Goal: Use online tool/utility: Use online tool/utility

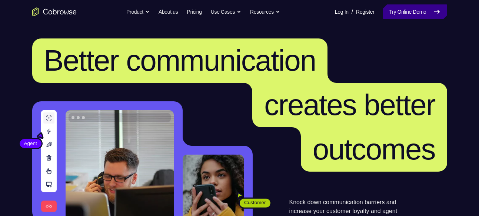
click at [398, 10] on link "Try Online Demo" at bounding box center [415, 11] width 64 height 15
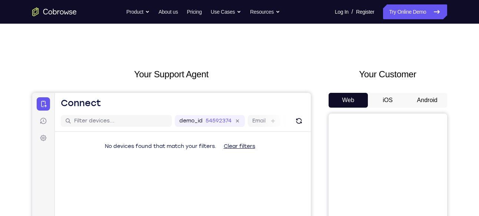
scroll to position [3, 0]
click at [423, 99] on button "Android" at bounding box center [428, 100] width 40 height 15
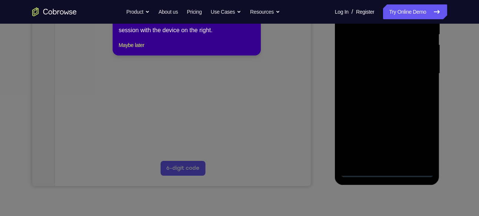
scroll to position [170, 0]
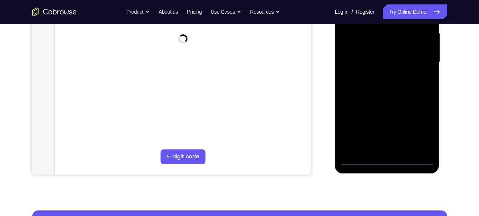
click at [390, 159] on div at bounding box center [386, 62] width 93 height 207
click at [422, 117] on div at bounding box center [386, 62] width 93 height 207
click at [418, 125] on div at bounding box center [386, 62] width 93 height 207
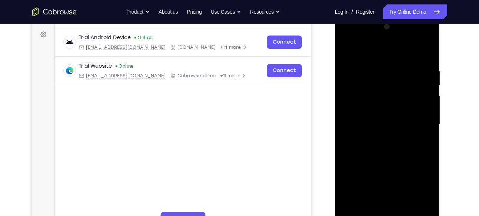
scroll to position [94, 0]
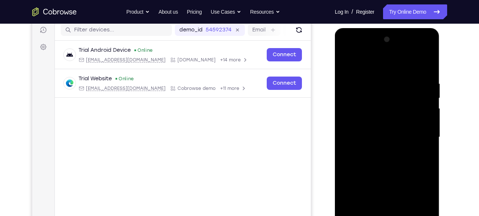
click at [356, 55] on div at bounding box center [386, 137] width 93 height 207
click at [420, 132] on div at bounding box center [386, 137] width 93 height 207
click at [378, 149] on div at bounding box center [386, 137] width 93 height 207
click at [385, 174] on div at bounding box center [386, 137] width 93 height 207
click at [370, 128] on div at bounding box center [386, 137] width 93 height 207
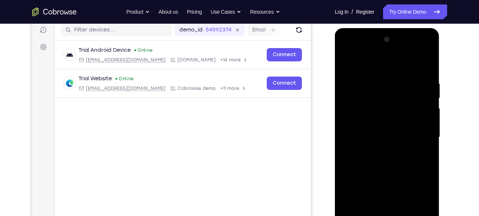
click at [356, 136] on div at bounding box center [386, 137] width 93 height 207
click at [372, 132] on div at bounding box center [386, 137] width 93 height 207
click at [376, 145] on div at bounding box center [386, 137] width 93 height 207
click at [387, 177] on div at bounding box center [386, 137] width 93 height 207
click at [373, 122] on div at bounding box center [386, 137] width 93 height 207
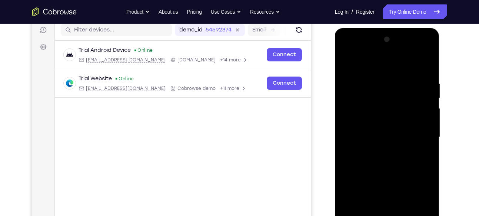
drag, startPoint x: 381, startPoint y: 173, endPoint x: 394, endPoint y: 100, distance: 74.1
click at [394, 100] on div at bounding box center [386, 137] width 93 height 207
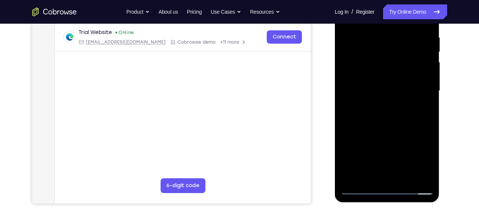
scroll to position [141, 0]
click at [392, 173] on div at bounding box center [386, 90] width 93 height 207
click at [361, 77] on div at bounding box center [386, 90] width 93 height 207
click at [378, 104] on div at bounding box center [386, 90] width 93 height 207
click at [367, 68] on div at bounding box center [386, 90] width 93 height 207
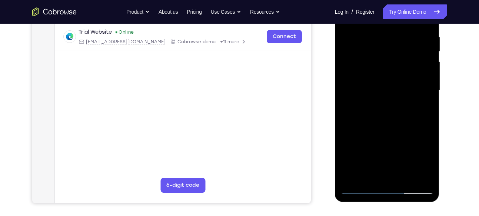
click at [367, 68] on div at bounding box center [386, 90] width 93 height 207
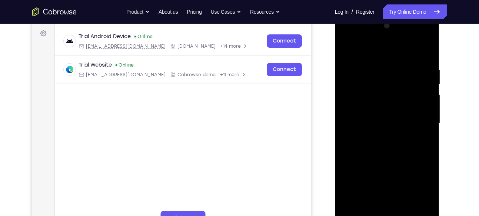
scroll to position [108, 0]
click at [366, 86] on div at bounding box center [386, 123] width 93 height 207
click at [346, 49] on div at bounding box center [386, 123] width 93 height 207
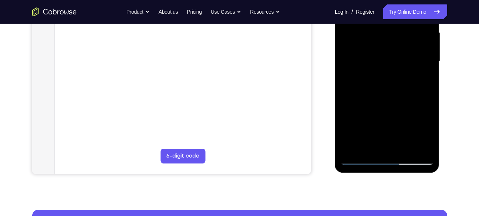
scroll to position [171, 0]
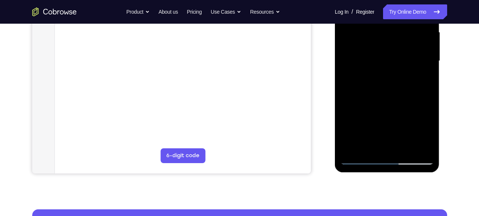
click at [362, 159] on div at bounding box center [386, 60] width 93 height 207
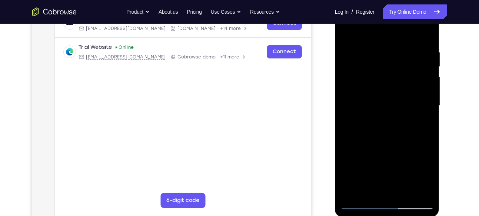
scroll to position [126, 0]
click at [380, 83] on div at bounding box center [386, 106] width 93 height 207
click at [392, 65] on div at bounding box center [386, 106] width 93 height 207
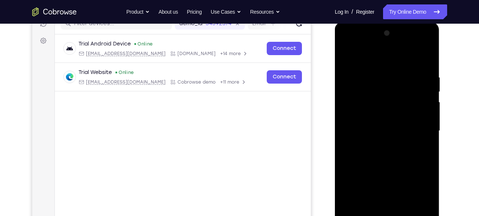
scroll to position [100, 0]
click at [416, 44] on div at bounding box center [386, 131] width 93 height 207
click at [429, 73] on div at bounding box center [386, 131] width 93 height 207
click at [348, 42] on div at bounding box center [386, 131] width 93 height 207
click at [420, 130] on div at bounding box center [386, 131] width 93 height 207
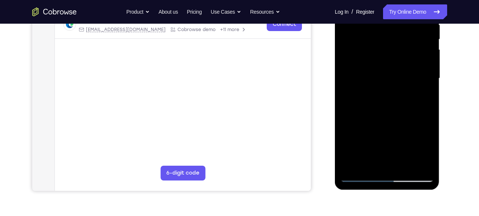
scroll to position [155, 0]
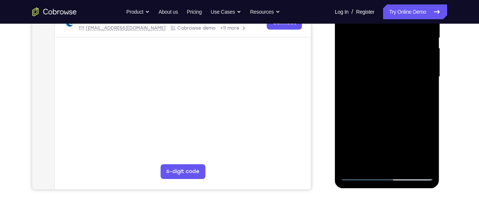
click at [399, 113] on div at bounding box center [386, 76] width 93 height 207
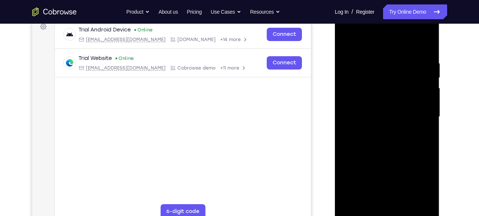
scroll to position [114, 0]
click at [375, 61] on div at bounding box center [386, 117] width 93 height 207
click at [423, 44] on div at bounding box center [386, 117] width 93 height 207
click at [399, 63] on div at bounding box center [386, 117] width 93 height 207
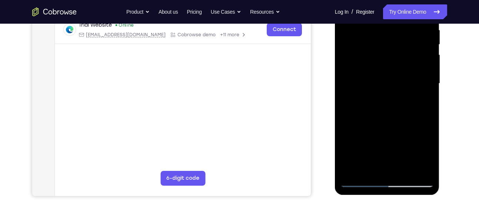
scroll to position [149, 0]
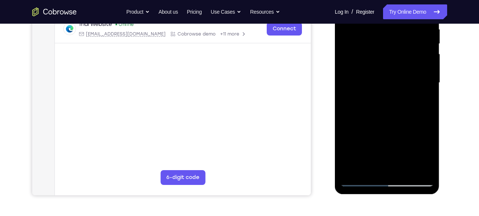
click at [426, 170] on div at bounding box center [386, 82] width 93 height 207
click at [417, 169] on div at bounding box center [386, 82] width 93 height 207
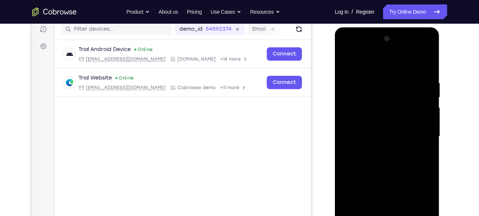
scroll to position [94, 0]
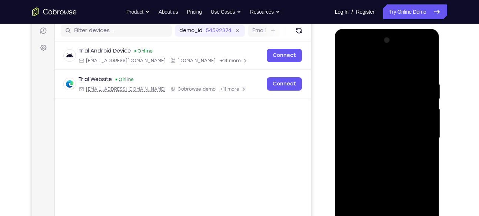
click at [420, 86] on div at bounding box center [386, 137] width 93 height 207
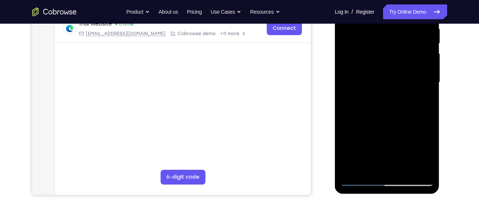
click at [416, 166] on div at bounding box center [386, 82] width 93 height 207
click at [420, 123] on div at bounding box center [386, 82] width 93 height 207
click at [414, 166] on div at bounding box center [386, 82] width 93 height 207
click at [419, 119] on div at bounding box center [386, 82] width 93 height 207
click at [417, 169] on div at bounding box center [386, 82] width 93 height 207
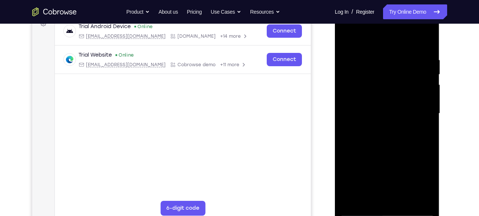
scroll to position [110, 0]
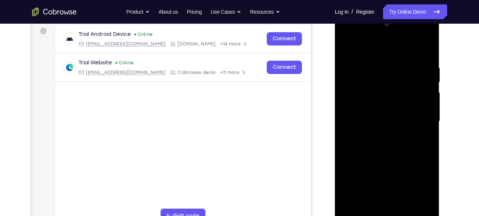
click at [422, 51] on div at bounding box center [386, 121] width 93 height 207
click at [425, 49] on div at bounding box center [386, 121] width 93 height 207
click at [428, 43] on div at bounding box center [386, 121] width 93 height 207
click at [379, 60] on div at bounding box center [386, 121] width 93 height 207
click at [346, 47] on div at bounding box center [386, 121] width 93 height 207
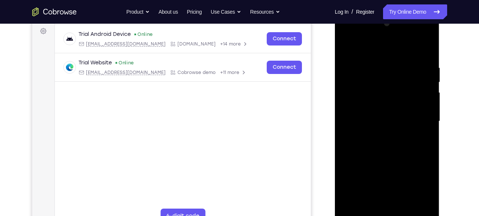
click at [346, 47] on div at bounding box center [386, 121] width 93 height 207
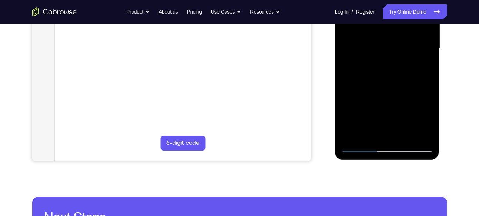
scroll to position [184, 0]
click at [404, 133] on div at bounding box center [386, 47] width 93 height 207
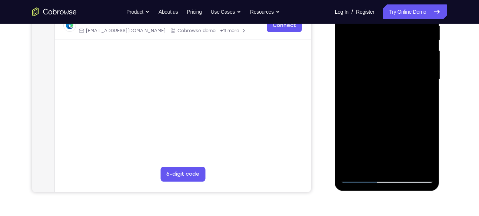
scroll to position [152, 0]
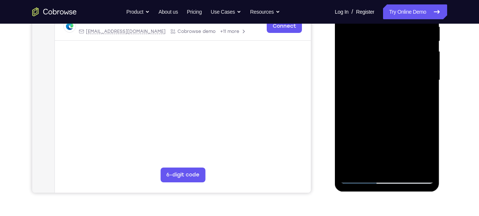
click at [378, 117] on div at bounding box center [386, 80] width 93 height 207
click at [395, 79] on div at bounding box center [386, 80] width 93 height 207
click at [372, 160] on div at bounding box center [386, 80] width 93 height 207
click at [424, 152] on div at bounding box center [386, 80] width 93 height 207
click at [429, 153] on div at bounding box center [386, 80] width 93 height 207
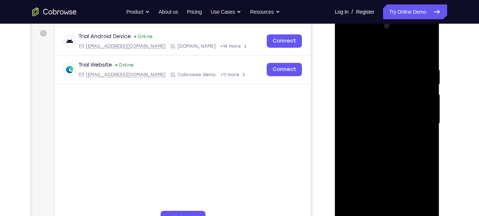
scroll to position [106, 0]
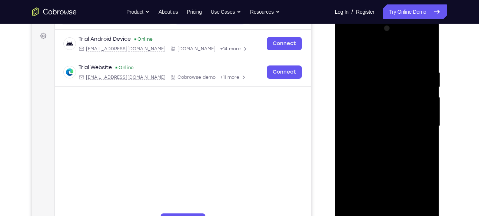
click at [345, 54] on div at bounding box center [386, 126] width 93 height 207
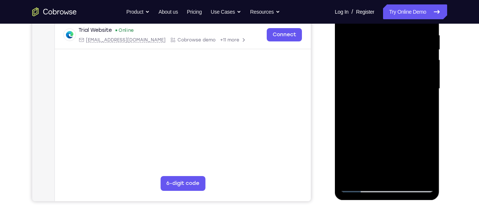
scroll to position [149, 0]
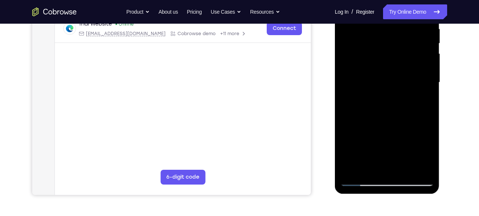
click at [362, 179] on div at bounding box center [386, 82] width 93 height 207
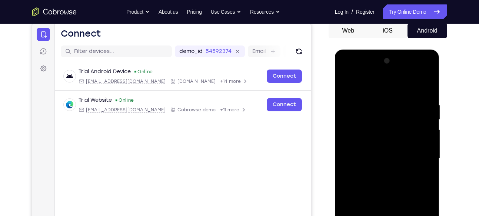
scroll to position [72, 0]
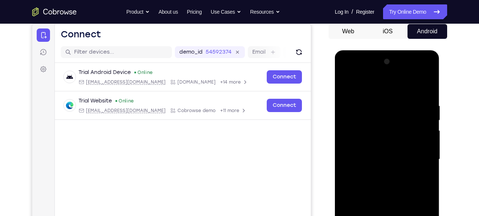
click at [346, 86] on div at bounding box center [386, 159] width 93 height 207
drag, startPoint x: 392, startPoint y: 150, endPoint x: 393, endPoint y: 87, distance: 63.4
click at [393, 87] on div at bounding box center [386, 159] width 93 height 207
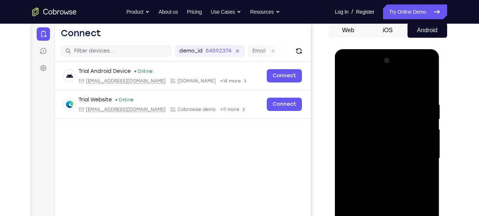
drag, startPoint x: 388, startPoint y: 158, endPoint x: 389, endPoint y: 95, distance: 63.0
click at [389, 95] on div at bounding box center [386, 158] width 93 height 207
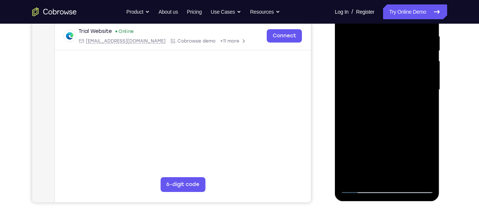
scroll to position [142, 0]
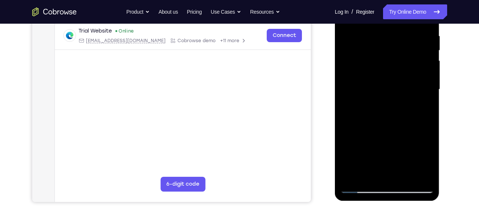
drag, startPoint x: 388, startPoint y: 144, endPoint x: 386, endPoint y: 55, distance: 88.9
click at [386, 55] on div at bounding box center [386, 89] width 93 height 207
drag, startPoint x: 381, startPoint y: 123, endPoint x: 379, endPoint y: 59, distance: 64.1
click at [379, 59] on div at bounding box center [386, 89] width 93 height 207
drag, startPoint x: 378, startPoint y: 99, endPoint x: 382, endPoint y: 36, distance: 63.8
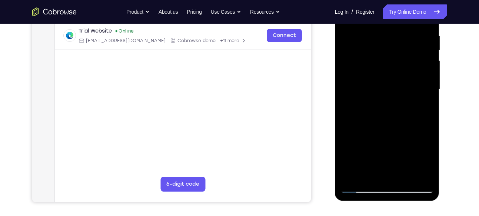
click at [382, 36] on div at bounding box center [386, 89] width 93 height 207
click at [385, 80] on div at bounding box center [386, 89] width 93 height 207
drag, startPoint x: 377, startPoint y: 133, endPoint x: 387, endPoint y: 77, distance: 56.8
click at [387, 77] on div at bounding box center [386, 89] width 93 height 207
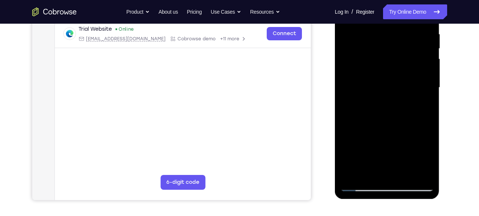
scroll to position [144, 0]
drag, startPoint x: 382, startPoint y: 130, endPoint x: 388, endPoint y: 80, distance: 50.0
click at [388, 80] on div at bounding box center [386, 87] width 93 height 207
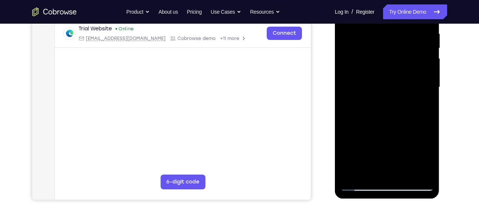
drag, startPoint x: 387, startPoint y: 137, endPoint x: 395, endPoint y: 86, distance: 51.4
click at [395, 86] on div at bounding box center [386, 87] width 93 height 207
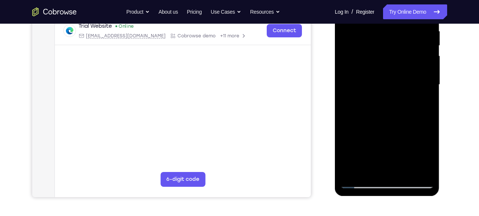
scroll to position [147, 0]
click at [386, 86] on div at bounding box center [386, 84] width 93 height 207
click at [428, 69] on div at bounding box center [386, 84] width 93 height 207
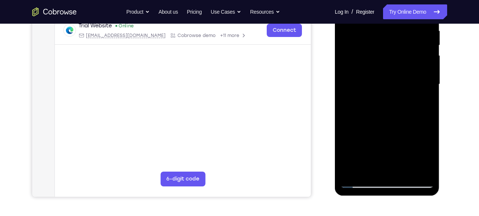
click at [428, 69] on div at bounding box center [386, 84] width 93 height 207
drag, startPoint x: 380, startPoint y: 109, endPoint x: 393, endPoint y: 58, distance: 52.8
click at [393, 58] on div at bounding box center [386, 84] width 93 height 207
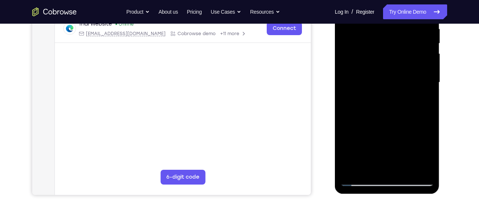
drag, startPoint x: 373, startPoint y: 126, endPoint x: 379, endPoint y: 64, distance: 62.2
click at [379, 64] on div at bounding box center [386, 82] width 93 height 207
drag, startPoint x: 379, startPoint y: 114, endPoint x: 395, endPoint y: 102, distance: 19.9
click at [395, 102] on div at bounding box center [386, 82] width 93 height 207
click at [391, 90] on div at bounding box center [386, 82] width 93 height 207
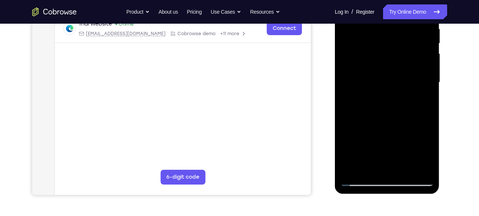
click at [391, 90] on div at bounding box center [386, 82] width 93 height 207
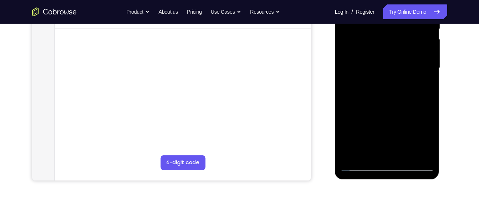
scroll to position [169, 0]
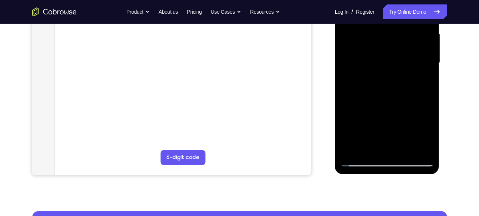
drag, startPoint x: 382, startPoint y: 118, endPoint x: 395, endPoint y: 65, distance: 54.1
click at [395, 65] on div at bounding box center [386, 62] width 93 height 207
drag, startPoint x: 390, startPoint y: 107, endPoint x: 399, endPoint y: 46, distance: 61.3
click at [399, 46] on div at bounding box center [386, 62] width 93 height 207
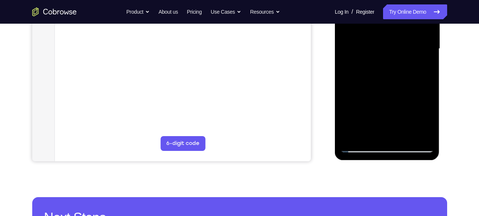
drag, startPoint x: 385, startPoint y: 107, endPoint x: 394, endPoint y: 60, distance: 47.9
click at [394, 60] on div at bounding box center [386, 48] width 93 height 207
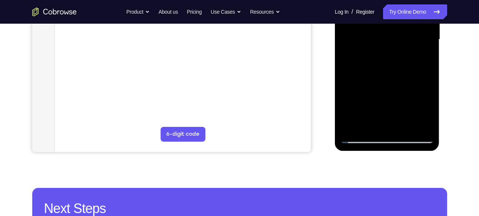
scroll to position [193, 0]
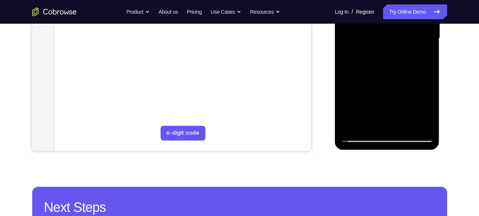
drag, startPoint x: 385, startPoint y: 107, endPoint x: 398, endPoint y: 62, distance: 47.0
click at [398, 62] on div at bounding box center [386, 38] width 93 height 207
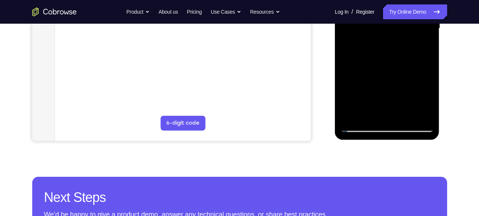
scroll to position [204, 0]
drag, startPoint x: 388, startPoint y: 56, endPoint x: 376, endPoint y: 90, distance: 35.8
click at [376, 90] on div at bounding box center [386, 27] width 93 height 207
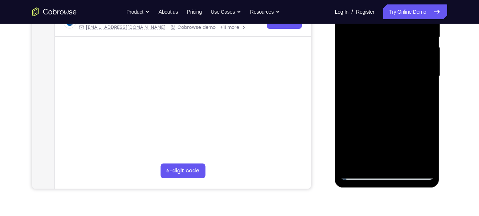
drag, startPoint x: 376, startPoint y: 139, endPoint x: 394, endPoint y: 19, distance: 120.9
click at [394, 19] on div at bounding box center [386, 76] width 93 height 207
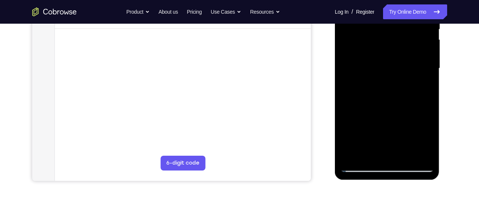
drag, startPoint x: 372, startPoint y: 106, endPoint x: 388, endPoint y: 45, distance: 63.6
click at [388, 45] on div at bounding box center [386, 68] width 93 height 207
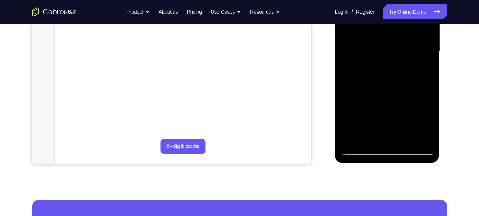
drag, startPoint x: 377, startPoint y: 110, endPoint x: 388, endPoint y: 53, distance: 57.7
click at [388, 53] on div at bounding box center [386, 51] width 93 height 207
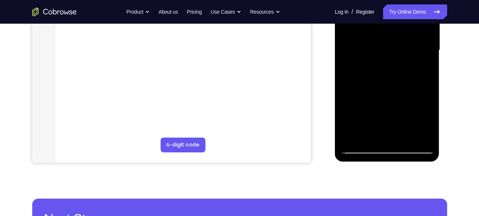
drag, startPoint x: 377, startPoint y: 93, endPoint x: 384, endPoint y: 40, distance: 53.8
click at [384, 40] on div at bounding box center [386, 50] width 93 height 207
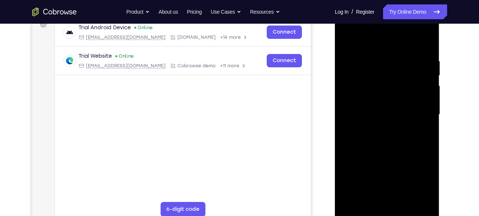
scroll to position [115, 0]
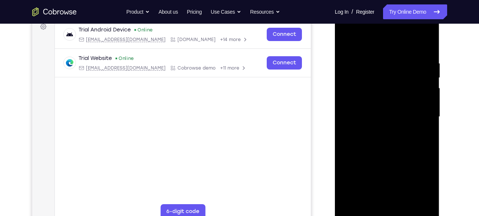
drag, startPoint x: 377, startPoint y: 56, endPoint x: 375, endPoint y: 124, distance: 67.8
click at [375, 124] on div at bounding box center [386, 116] width 93 height 207
drag, startPoint x: 388, startPoint y: 158, endPoint x: 401, endPoint y: 94, distance: 65.0
click at [401, 94] on div at bounding box center [386, 116] width 93 height 207
drag, startPoint x: 401, startPoint y: 94, endPoint x: 404, endPoint y: 39, distance: 55.3
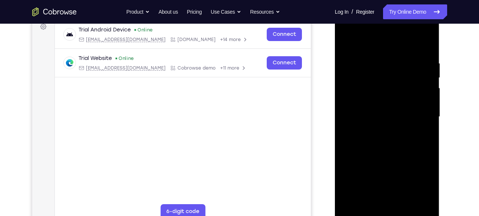
click at [404, 39] on div at bounding box center [386, 116] width 93 height 207
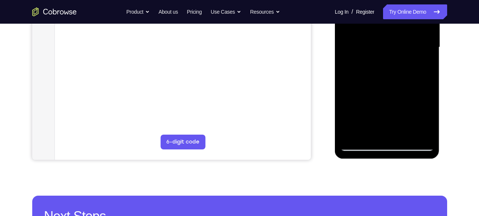
scroll to position [185, 0]
click at [403, 133] on div at bounding box center [386, 46] width 93 height 207
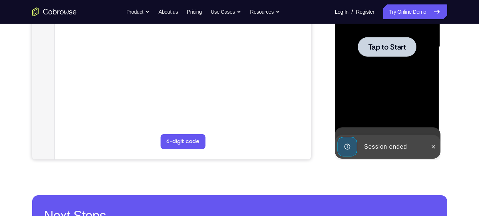
click at [387, 43] on span "Tap to Start" at bounding box center [387, 46] width 38 height 7
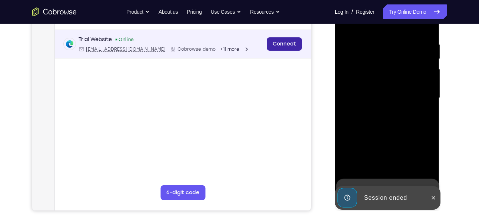
scroll to position [133, 0]
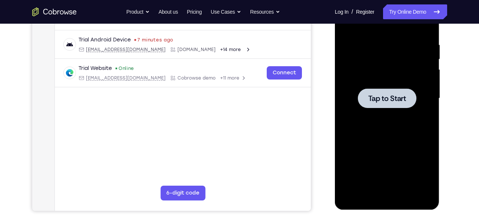
click at [396, 103] on div at bounding box center [387, 99] width 59 height 20
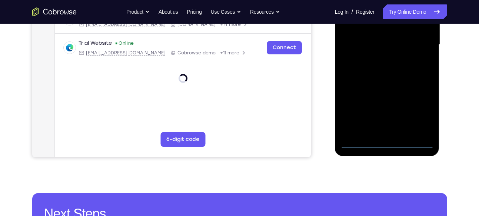
scroll to position [187, 0]
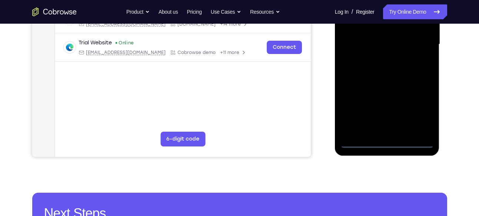
click at [386, 142] on div at bounding box center [386, 44] width 93 height 207
click at [422, 111] on div at bounding box center [386, 44] width 93 height 207
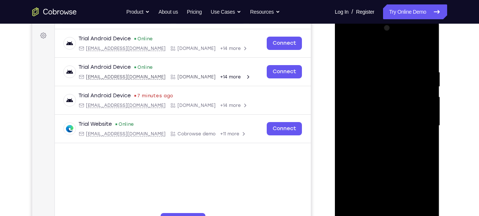
scroll to position [104, 0]
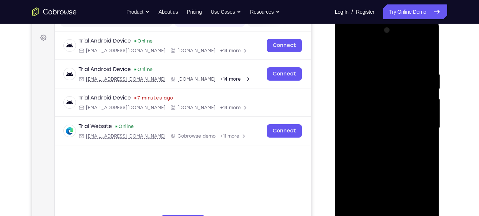
click at [350, 40] on div at bounding box center [386, 127] width 93 height 207
click at [353, 105] on div at bounding box center [386, 127] width 93 height 207
click at [357, 127] on div at bounding box center [386, 127] width 93 height 207
click at [360, 123] on div at bounding box center [386, 127] width 93 height 207
click at [376, 133] on div at bounding box center [386, 127] width 93 height 207
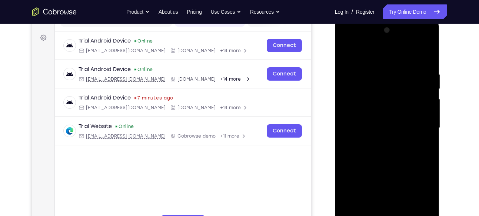
click at [373, 172] on div at bounding box center [386, 127] width 93 height 207
click at [377, 109] on div at bounding box center [386, 127] width 93 height 207
drag, startPoint x: 383, startPoint y: 159, endPoint x: 400, endPoint y: 114, distance: 48.9
click at [400, 114] on div at bounding box center [386, 127] width 93 height 207
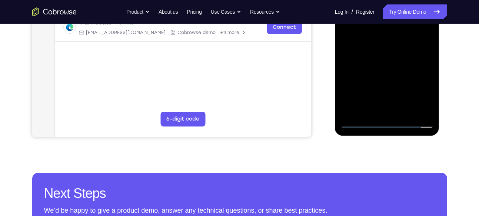
scroll to position [208, 0]
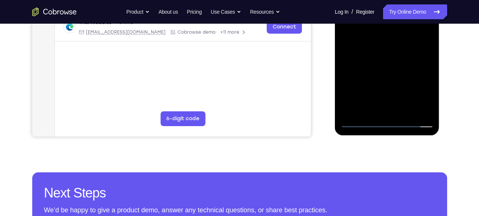
click at [386, 108] on div at bounding box center [386, 23] width 93 height 207
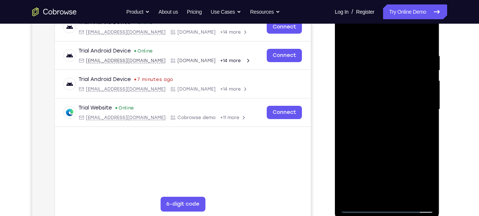
scroll to position [120, 0]
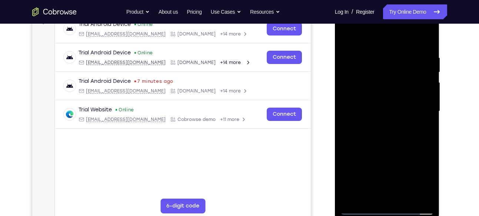
click at [365, 91] on div at bounding box center [386, 111] width 93 height 207
click at [375, 122] on div at bounding box center [386, 111] width 93 height 207
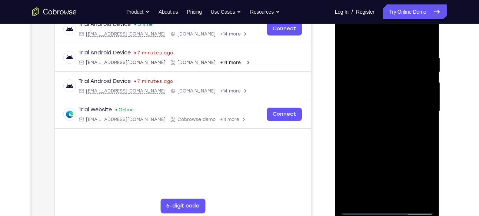
click at [375, 122] on div at bounding box center [386, 111] width 93 height 207
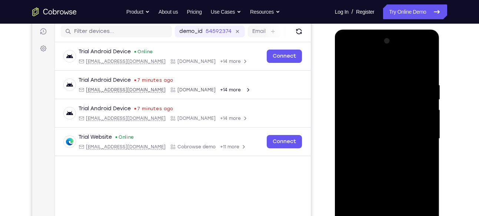
scroll to position [93, 0]
click at [412, 74] on div at bounding box center [386, 139] width 93 height 207
click at [388, 95] on div at bounding box center [386, 139] width 93 height 207
click at [349, 66] on div at bounding box center [386, 139] width 93 height 207
click at [352, 62] on div at bounding box center [386, 139] width 93 height 207
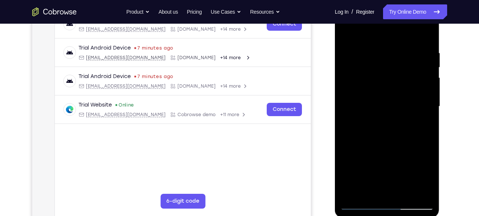
drag, startPoint x: 383, startPoint y: 96, endPoint x: 395, endPoint y: 72, distance: 26.5
click at [395, 72] on div at bounding box center [386, 106] width 93 height 207
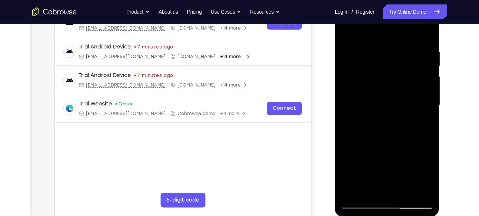
drag, startPoint x: 382, startPoint y: 154, endPoint x: 386, endPoint y: 77, distance: 77.9
click at [386, 77] on div at bounding box center [386, 105] width 93 height 207
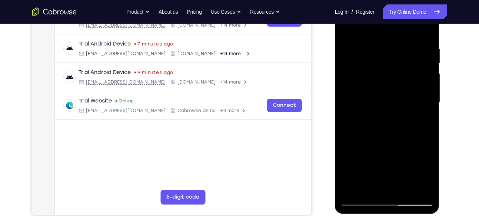
drag, startPoint x: 395, startPoint y: 126, endPoint x: 406, endPoint y: 63, distance: 63.6
click at [406, 63] on div at bounding box center [386, 102] width 93 height 207
drag, startPoint x: 392, startPoint y: 142, endPoint x: 399, endPoint y: 63, distance: 79.6
click at [399, 63] on div at bounding box center [386, 102] width 93 height 207
drag, startPoint x: 386, startPoint y: 145, endPoint x: 391, endPoint y: 75, distance: 70.2
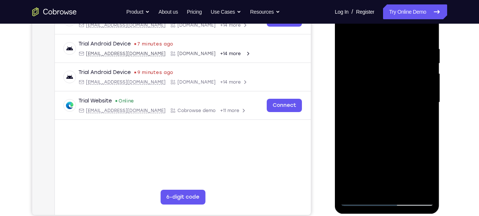
click at [391, 75] on div at bounding box center [386, 102] width 93 height 207
drag, startPoint x: 386, startPoint y: 140, endPoint x: 393, endPoint y: 73, distance: 67.1
click at [393, 73] on div at bounding box center [386, 102] width 93 height 207
drag, startPoint x: 379, startPoint y: 162, endPoint x: 386, endPoint y: 91, distance: 71.5
click at [386, 91] on div at bounding box center [386, 102] width 93 height 207
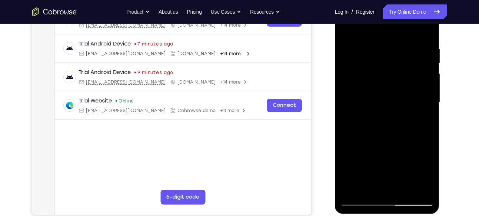
drag, startPoint x: 386, startPoint y: 147, endPoint x: 389, endPoint y: 90, distance: 57.5
click at [389, 90] on div at bounding box center [386, 102] width 93 height 207
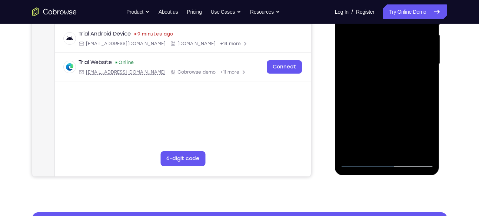
scroll to position [166, 0]
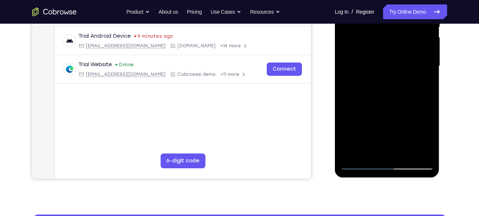
drag, startPoint x: 389, startPoint y: 53, endPoint x: 393, endPoint y: 15, distance: 38.7
click at [393, 15] on div at bounding box center [386, 66] width 93 height 207
drag, startPoint x: 388, startPoint y: 121, endPoint x: 394, endPoint y: 69, distance: 52.5
click at [394, 69] on div at bounding box center [386, 66] width 93 height 207
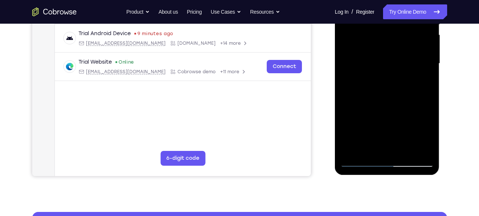
scroll to position [169, 0]
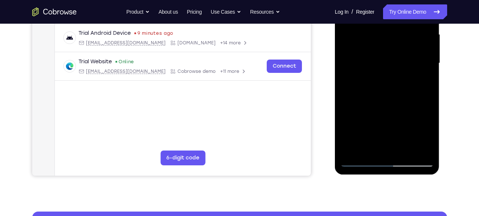
drag, startPoint x: 388, startPoint y: 117, endPoint x: 388, endPoint y: 59, distance: 57.4
click at [388, 59] on div at bounding box center [386, 63] width 93 height 207
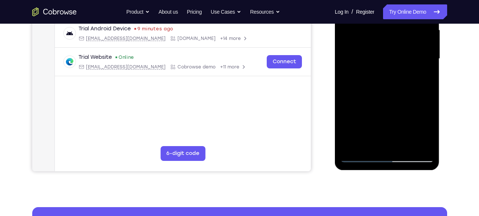
scroll to position [173, 0]
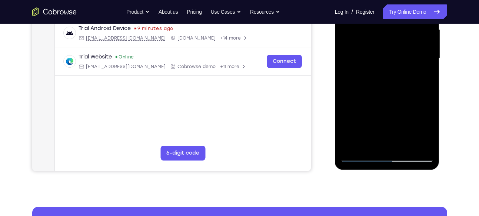
drag, startPoint x: 378, startPoint y: 115, endPoint x: 387, endPoint y: 53, distance: 62.9
click at [387, 53] on div at bounding box center [386, 58] width 93 height 207
drag, startPoint x: 376, startPoint y: 127, endPoint x: 396, endPoint y: 46, distance: 83.5
click at [396, 46] on div at bounding box center [386, 58] width 93 height 207
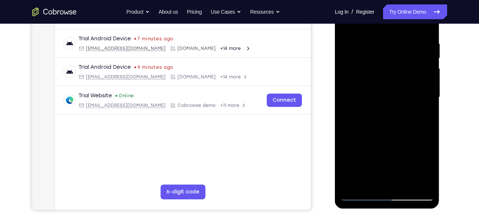
scroll to position [125, 0]
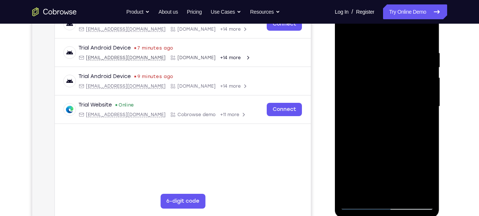
click at [355, 177] on div at bounding box center [386, 106] width 93 height 207
click at [389, 143] on div at bounding box center [386, 106] width 93 height 207
drag, startPoint x: 383, startPoint y: 151, endPoint x: 405, endPoint y: 64, distance: 89.8
click at [405, 64] on div at bounding box center [386, 106] width 93 height 207
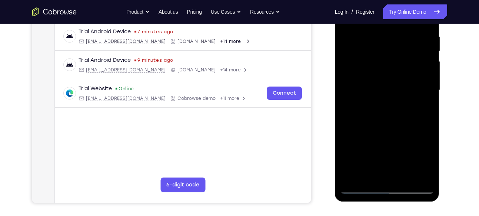
drag, startPoint x: 395, startPoint y: 61, endPoint x: 381, endPoint y: 138, distance: 78.3
click at [381, 138] on div at bounding box center [386, 90] width 93 height 207
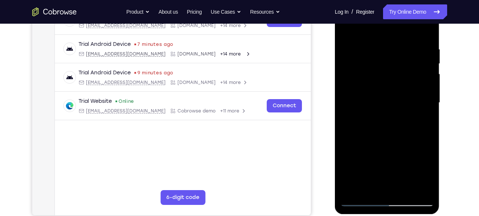
scroll to position [128, 0]
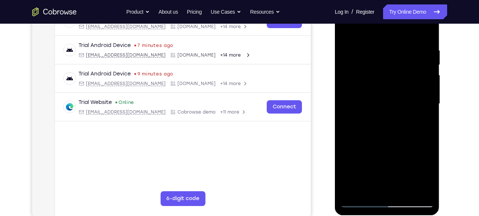
drag, startPoint x: 390, startPoint y: 67, endPoint x: 390, endPoint y: 153, distance: 86.3
click at [390, 153] on div at bounding box center [386, 103] width 93 height 207
drag, startPoint x: 390, startPoint y: 45, endPoint x: 408, endPoint y: 90, distance: 48.1
click at [408, 90] on div at bounding box center [386, 103] width 93 height 207
drag, startPoint x: 389, startPoint y: 154, endPoint x: 399, endPoint y: 93, distance: 61.9
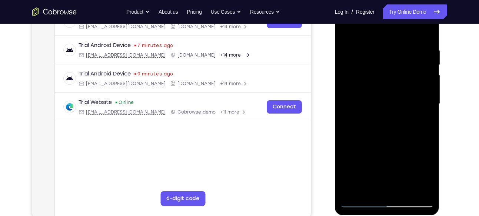
click at [399, 93] on div at bounding box center [386, 103] width 93 height 207
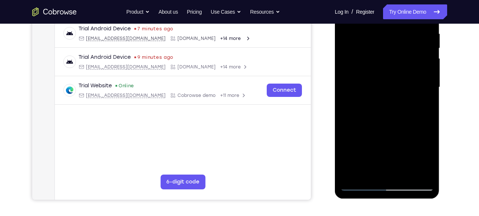
scroll to position [145, 0]
drag, startPoint x: 381, startPoint y: 146, endPoint x: 393, endPoint y: 81, distance: 66.3
click at [393, 81] on div at bounding box center [386, 86] width 93 height 207
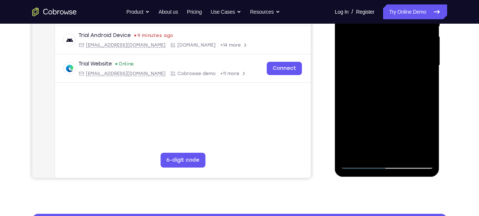
scroll to position [149, 0]
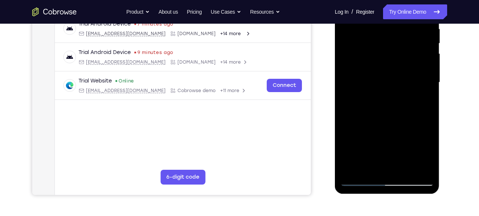
drag, startPoint x: 389, startPoint y: 119, endPoint x: 408, endPoint y: 26, distance: 94.4
click at [408, 26] on div at bounding box center [386, 82] width 93 height 207
drag, startPoint x: 388, startPoint y: 115, endPoint x: 394, endPoint y: 61, distance: 53.7
click at [394, 61] on div at bounding box center [386, 82] width 93 height 207
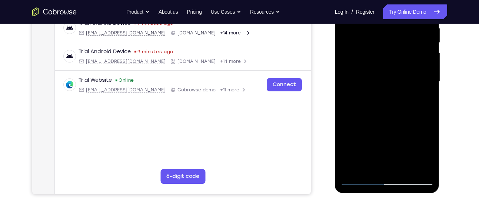
scroll to position [150, 0]
drag, startPoint x: 379, startPoint y: 127, endPoint x: 400, endPoint y: 56, distance: 74.8
click at [400, 56] on div at bounding box center [386, 81] width 93 height 207
drag, startPoint x: 388, startPoint y: 123, endPoint x: 402, endPoint y: 54, distance: 70.0
click at [402, 54] on div at bounding box center [386, 81] width 93 height 207
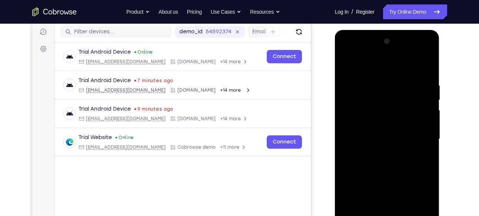
scroll to position [92, 0]
click at [426, 53] on div at bounding box center [386, 139] width 93 height 207
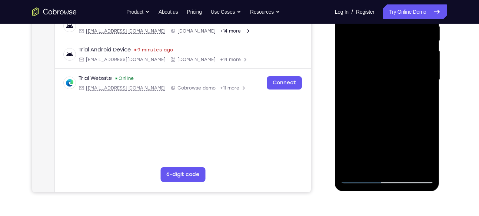
scroll to position [152, 0]
click at [395, 133] on div at bounding box center [386, 79] width 93 height 207
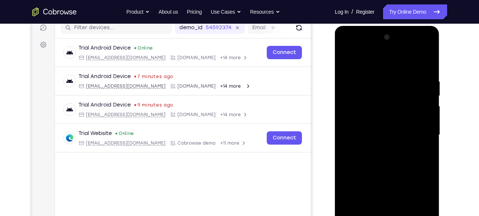
scroll to position [92, 0]
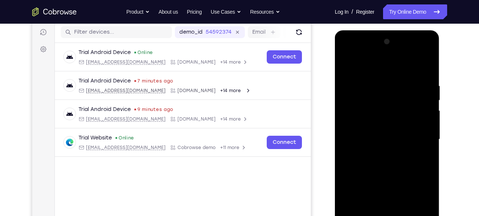
click at [420, 153] on div at bounding box center [386, 139] width 93 height 207
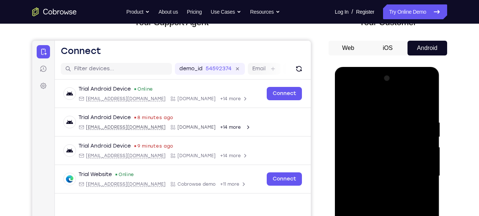
scroll to position [55, 0]
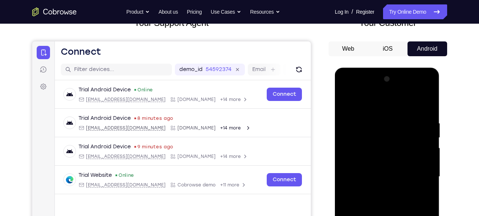
click at [425, 91] on div at bounding box center [386, 176] width 93 height 207
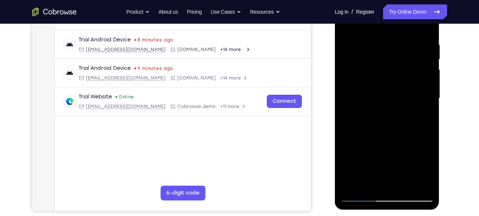
click at [409, 116] on div at bounding box center [386, 98] width 93 height 207
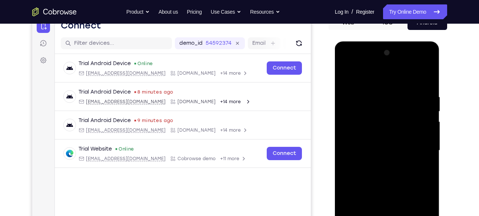
scroll to position [68, 0]
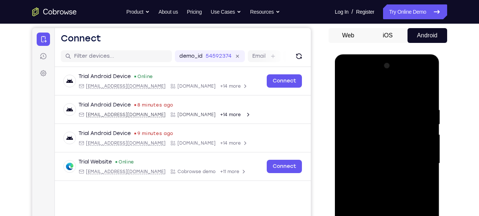
click at [429, 74] on div at bounding box center [386, 163] width 93 height 207
click at [428, 76] on div at bounding box center [386, 163] width 93 height 207
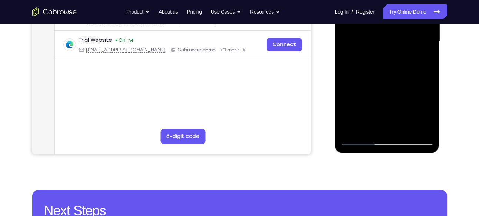
scroll to position [191, 0]
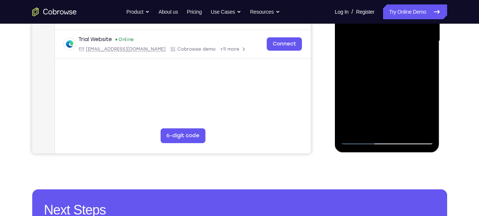
click at [410, 95] on div at bounding box center [386, 40] width 93 height 207
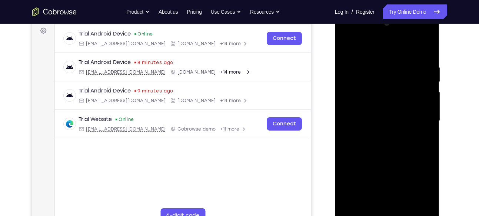
scroll to position [107, 0]
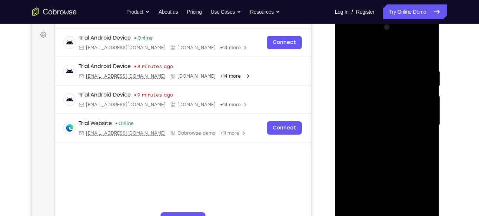
click at [428, 39] on div at bounding box center [386, 124] width 93 height 207
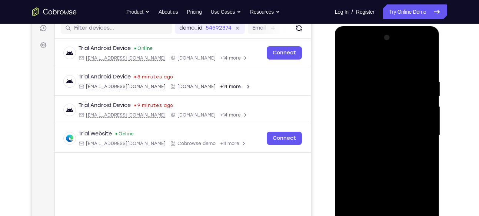
scroll to position [94, 0]
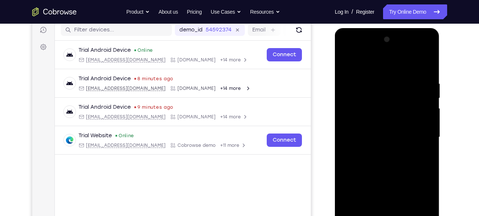
click at [428, 51] on div at bounding box center [386, 137] width 93 height 207
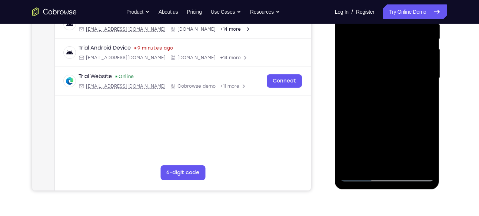
scroll to position [155, 0]
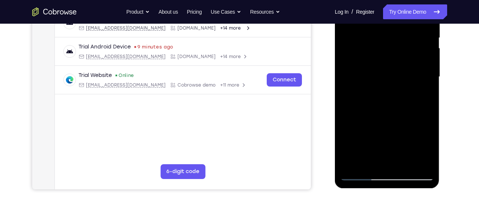
click at [406, 132] on div at bounding box center [386, 76] width 93 height 207
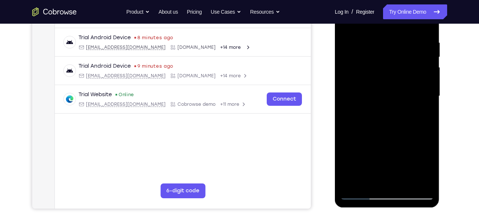
scroll to position [135, 0]
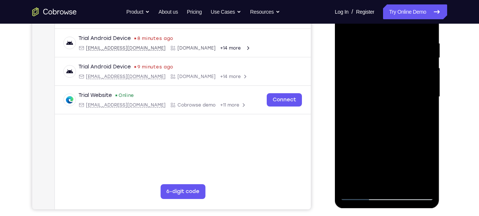
click at [415, 115] on div at bounding box center [386, 96] width 93 height 207
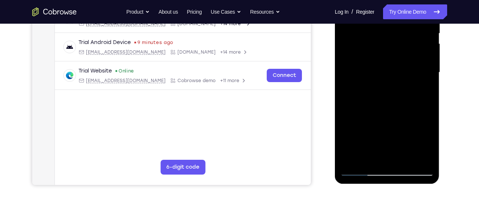
scroll to position [158, 0]
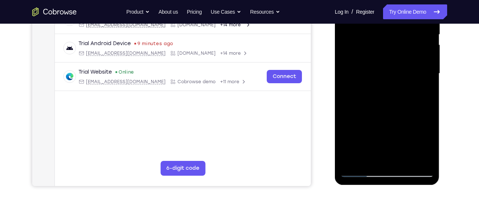
click at [416, 113] on div at bounding box center [386, 73] width 93 height 207
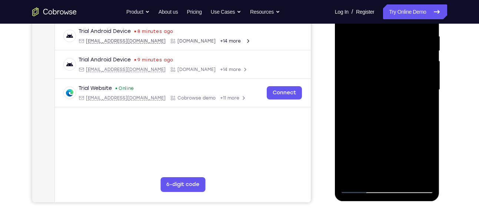
scroll to position [142, 0]
click at [426, 116] on div at bounding box center [386, 90] width 93 height 207
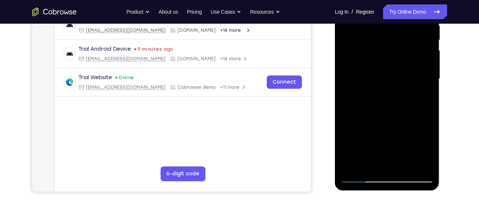
scroll to position [154, 0]
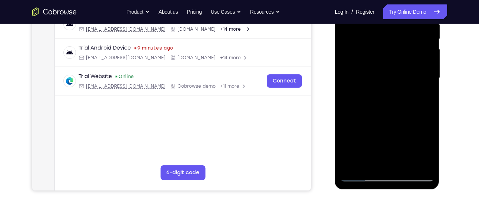
click at [416, 119] on div at bounding box center [386, 77] width 93 height 207
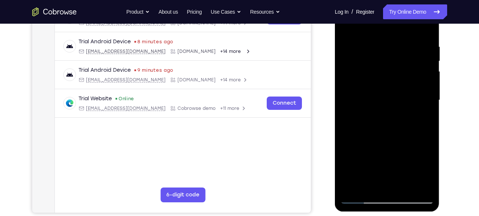
scroll to position [131, 0]
click at [418, 115] on div at bounding box center [386, 100] width 93 height 207
click at [398, 111] on div at bounding box center [386, 100] width 93 height 207
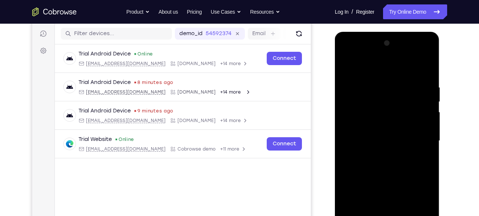
scroll to position [147, 0]
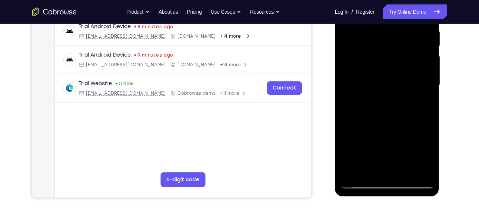
click at [402, 175] on div at bounding box center [386, 84] width 93 height 207
click at [396, 172] on div at bounding box center [386, 84] width 93 height 207
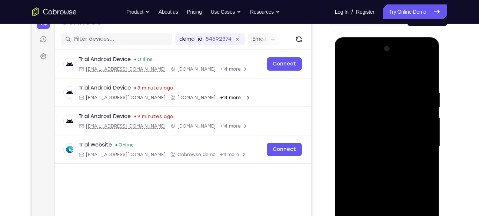
scroll to position [85, 0]
click at [408, 88] on div at bounding box center [386, 146] width 93 height 207
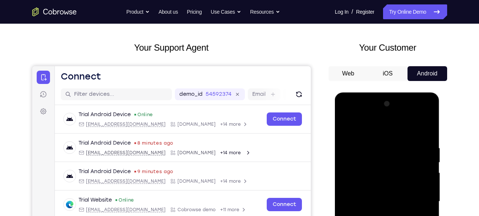
drag, startPoint x: 411, startPoint y: 138, endPoint x: 403, endPoint y: 172, distance: 34.4
click at [403, 172] on div at bounding box center [386, 201] width 93 height 207
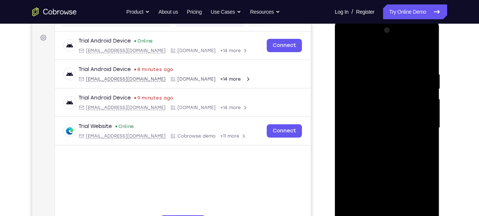
scroll to position [102, 0]
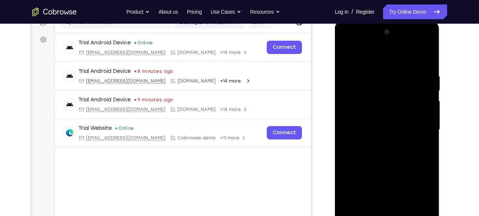
drag, startPoint x: 376, startPoint y: 143, endPoint x: 420, endPoint y: 235, distance: 101.6
click at [420, 216] on div at bounding box center [387, 131] width 105 height 221
drag, startPoint x: 393, startPoint y: 96, endPoint x: 283, endPoint y: 113, distance: 111.3
click at [335, 113] on html "Online web based iOS Simulators and Android Emulators. Run iPhone, iPad, Mobile…" at bounding box center [388, 132] width 106 height 222
click at [407, 56] on div at bounding box center [386, 129] width 93 height 207
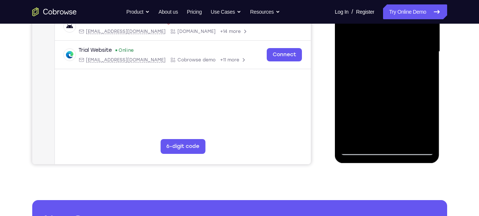
scroll to position [180, 0]
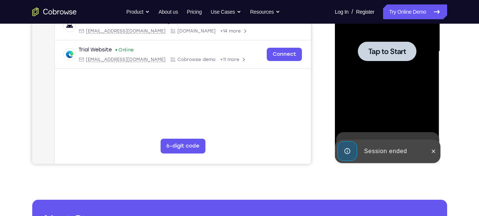
click at [407, 56] on div at bounding box center [387, 51] width 59 height 20
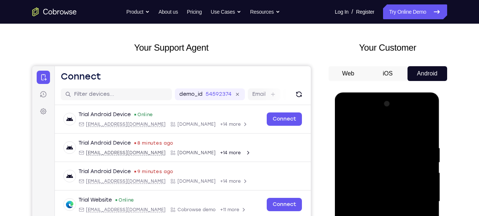
scroll to position [29, 0]
